Goal: Find contact information: Find contact information

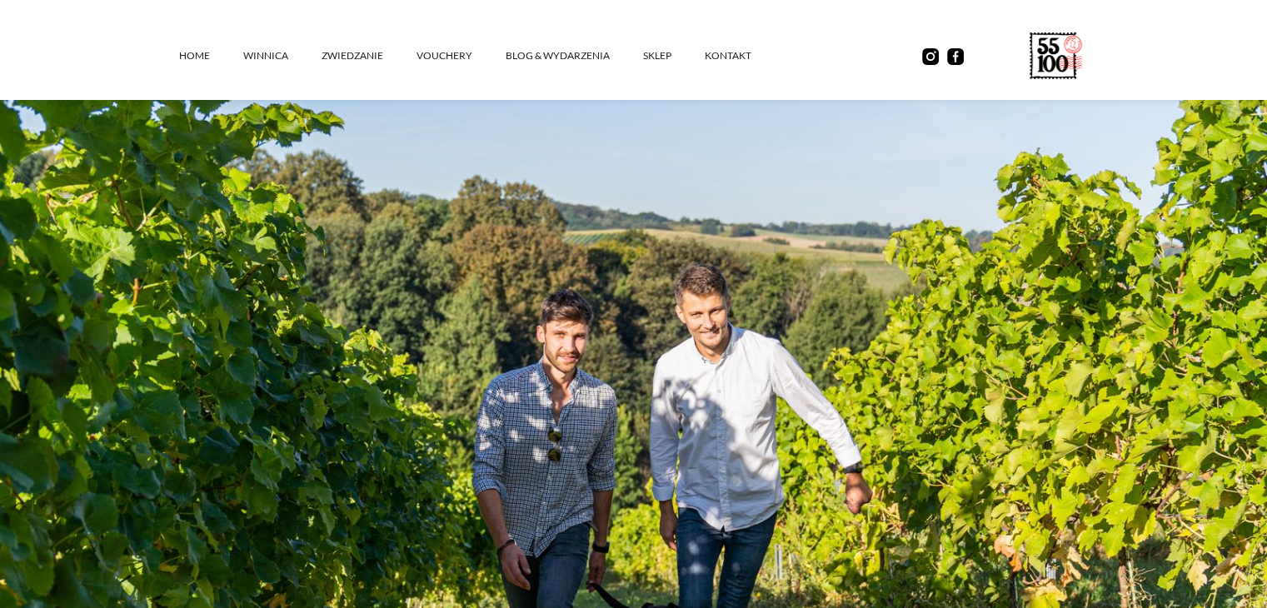
scroll to position [333, 0]
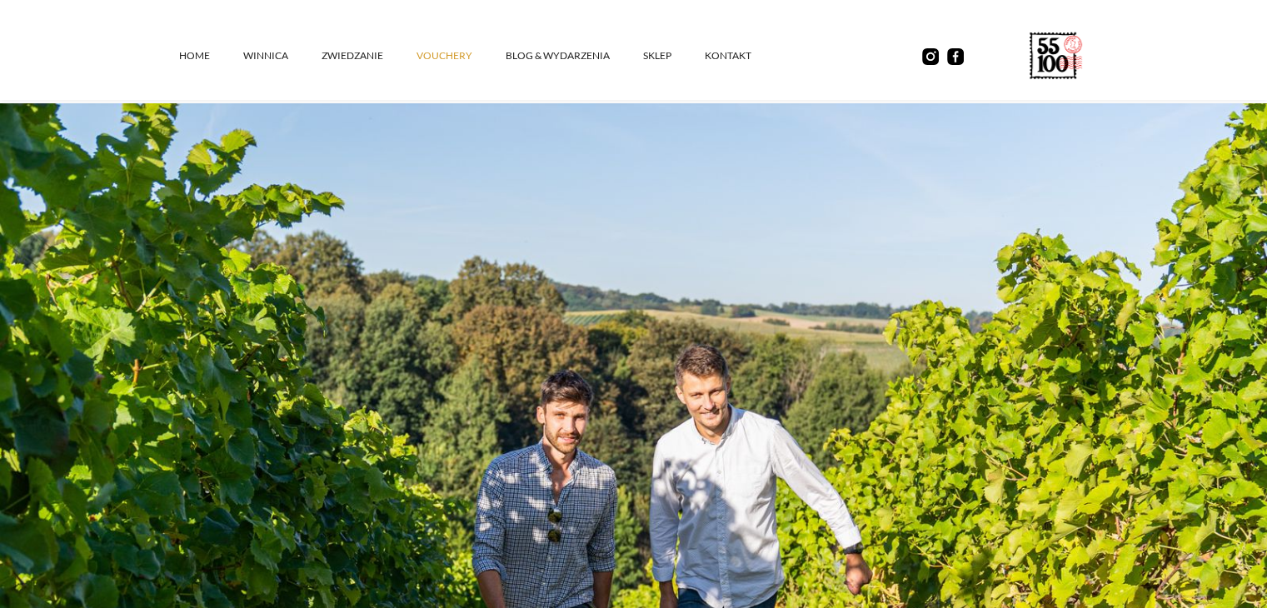
click at [423, 56] on link "vouchery" at bounding box center [461, 56] width 89 height 50
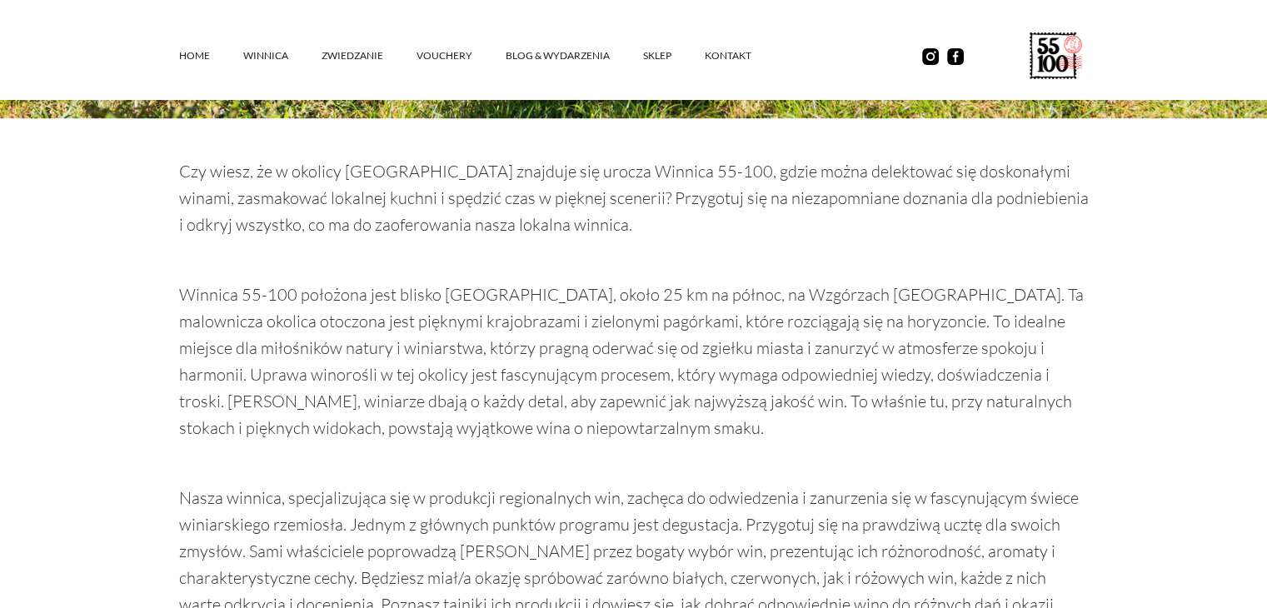
scroll to position [1166, 0]
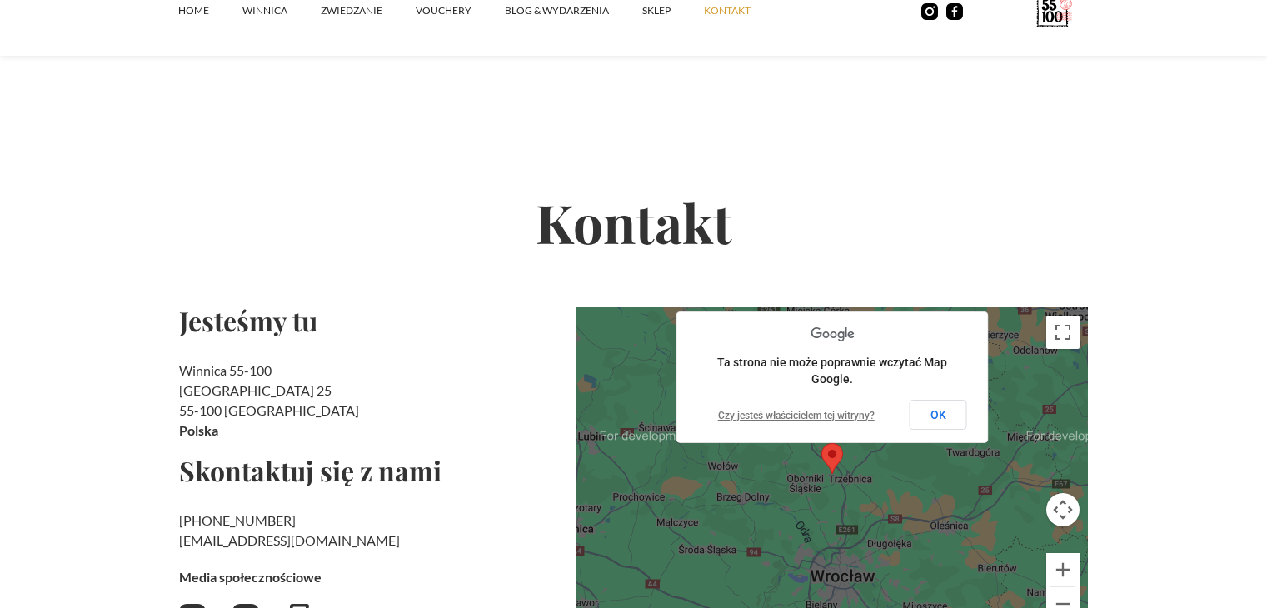
scroll to position [167, 0]
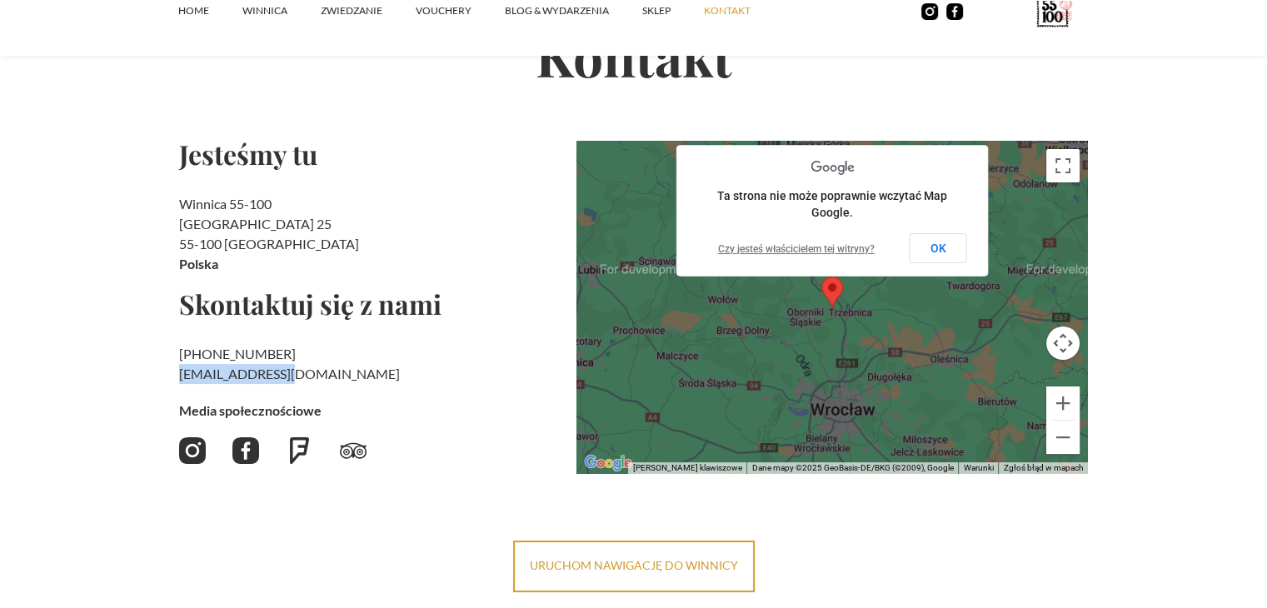
drag, startPoint x: 337, startPoint y: 381, endPoint x: 181, endPoint y: 377, distance: 155.9
click at [181, 377] on h2 "+48 730 706 690 ‍ kontakt@55100.pl" at bounding box center [371, 364] width 384 height 40
copy link "[EMAIL_ADDRESS][DOMAIN_NAME]"
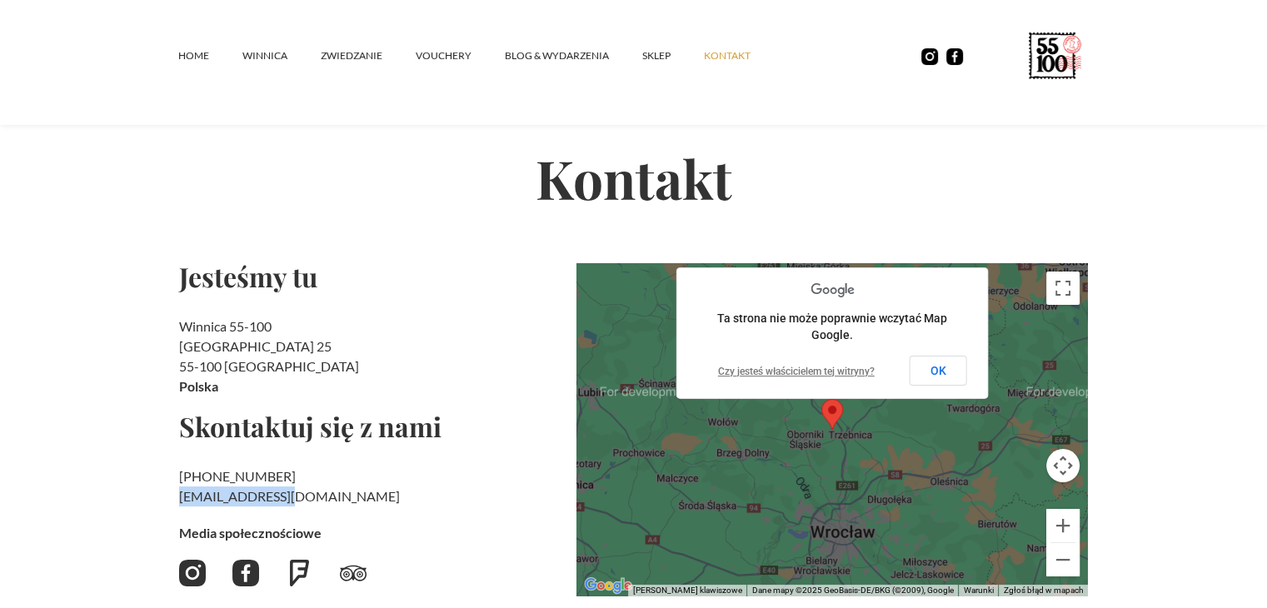
scroll to position [83, 0]
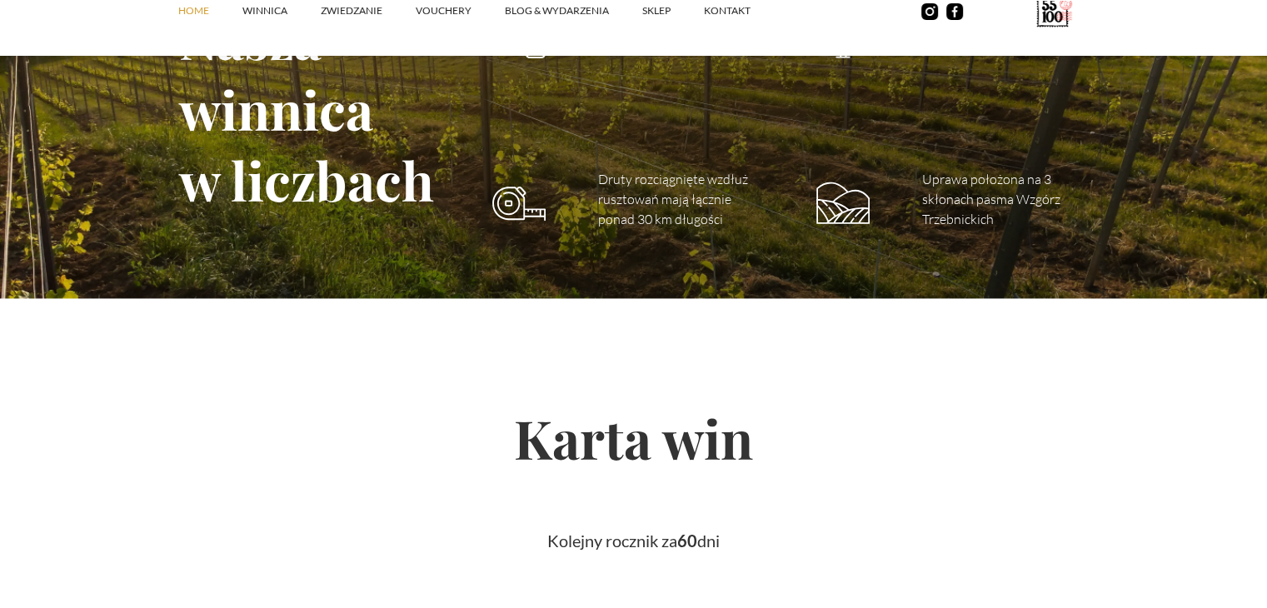
scroll to position [2500, 0]
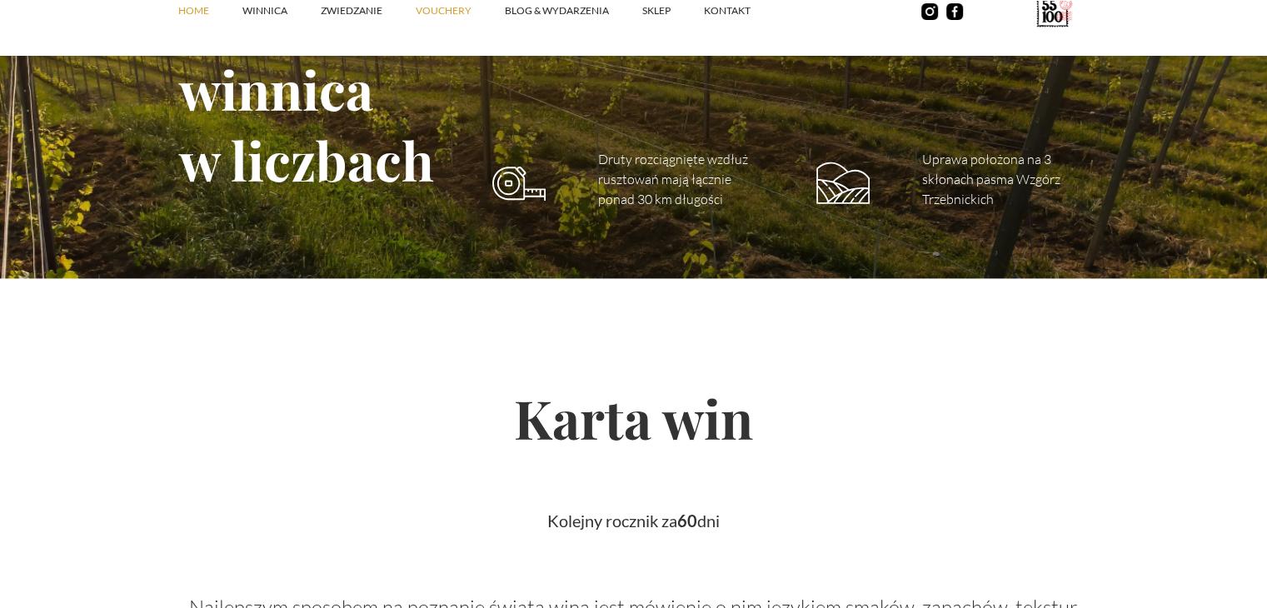
click at [473, 27] on link "vouchery" at bounding box center [460, 11] width 89 height 50
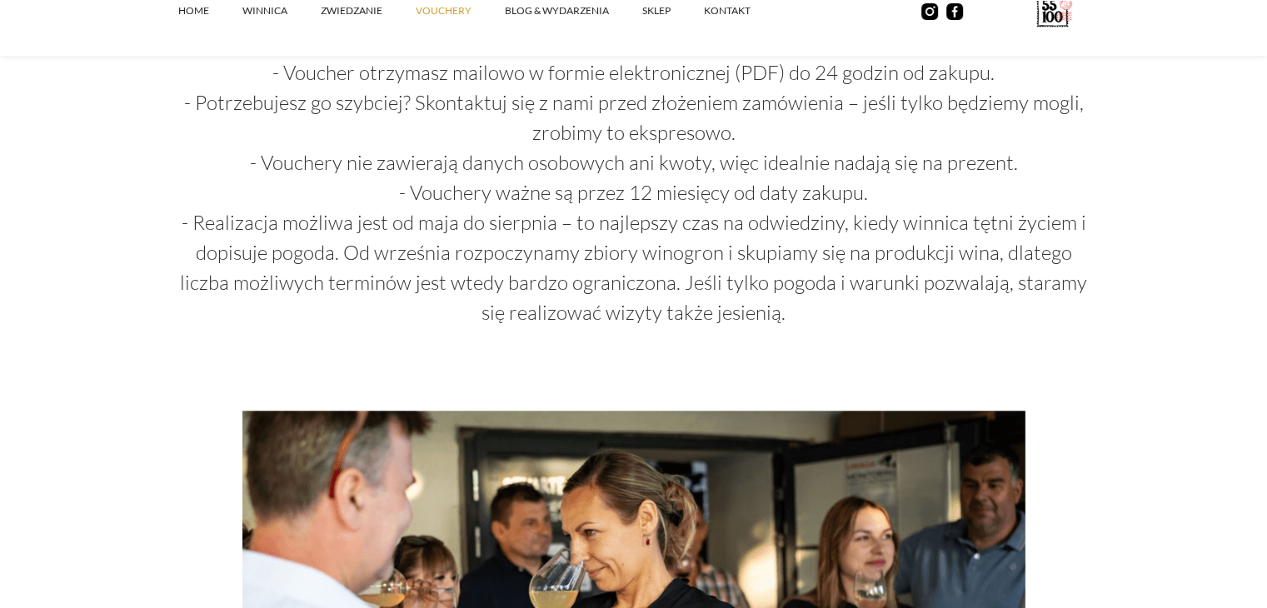
scroll to position [2000, 0]
